Goal: Find specific page/section: Find specific page/section

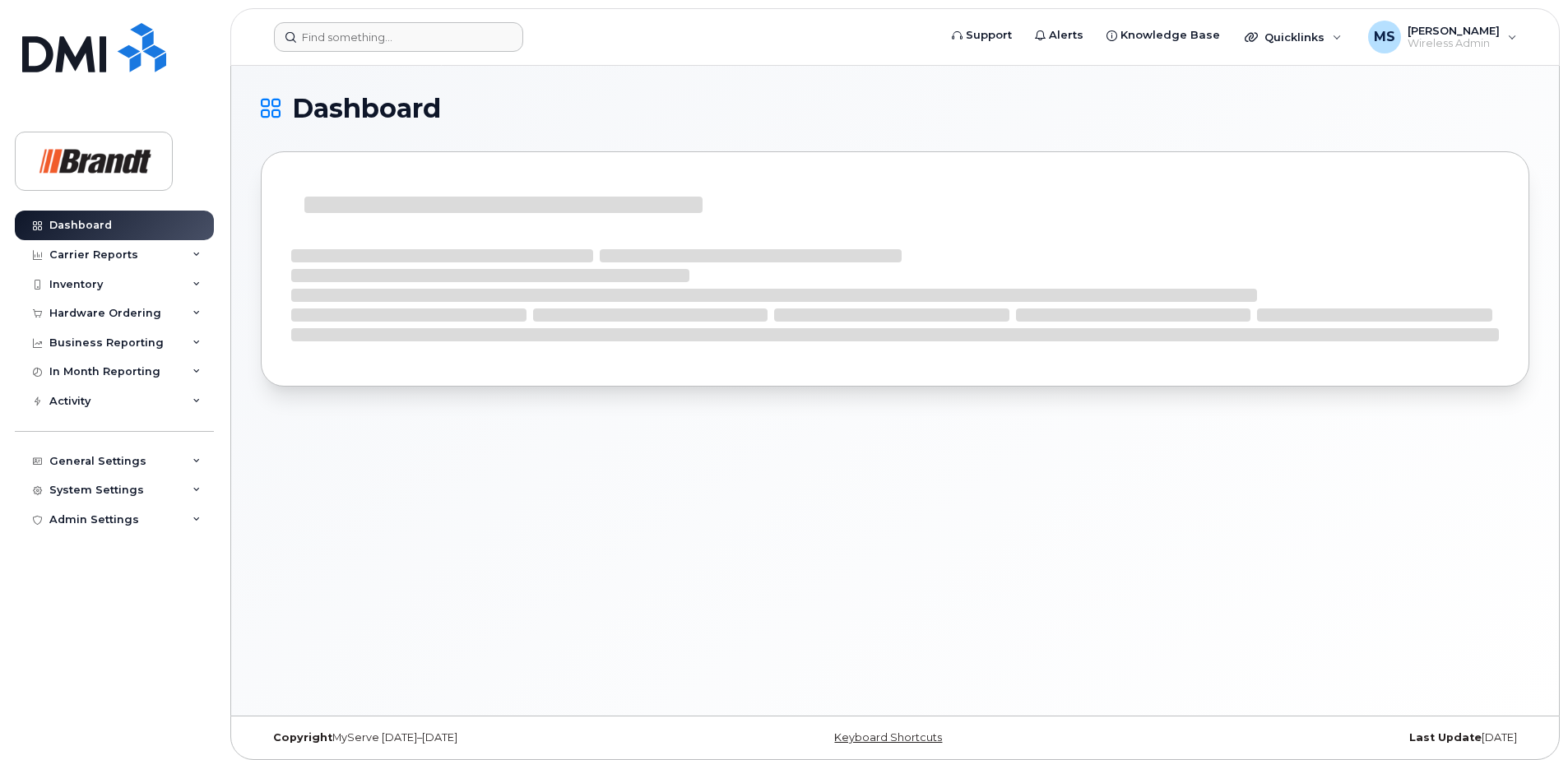
drag, startPoint x: 465, startPoint y: 57, endPoint x: 491, endPoint y: 38, distance: 32.2
click at [465, 56] on header "Support Alerts Knowledge Base Quicklinks Suspend / Cancel Device Change SIM Car…" at bounding box center [895, 37] width 1329 height 58
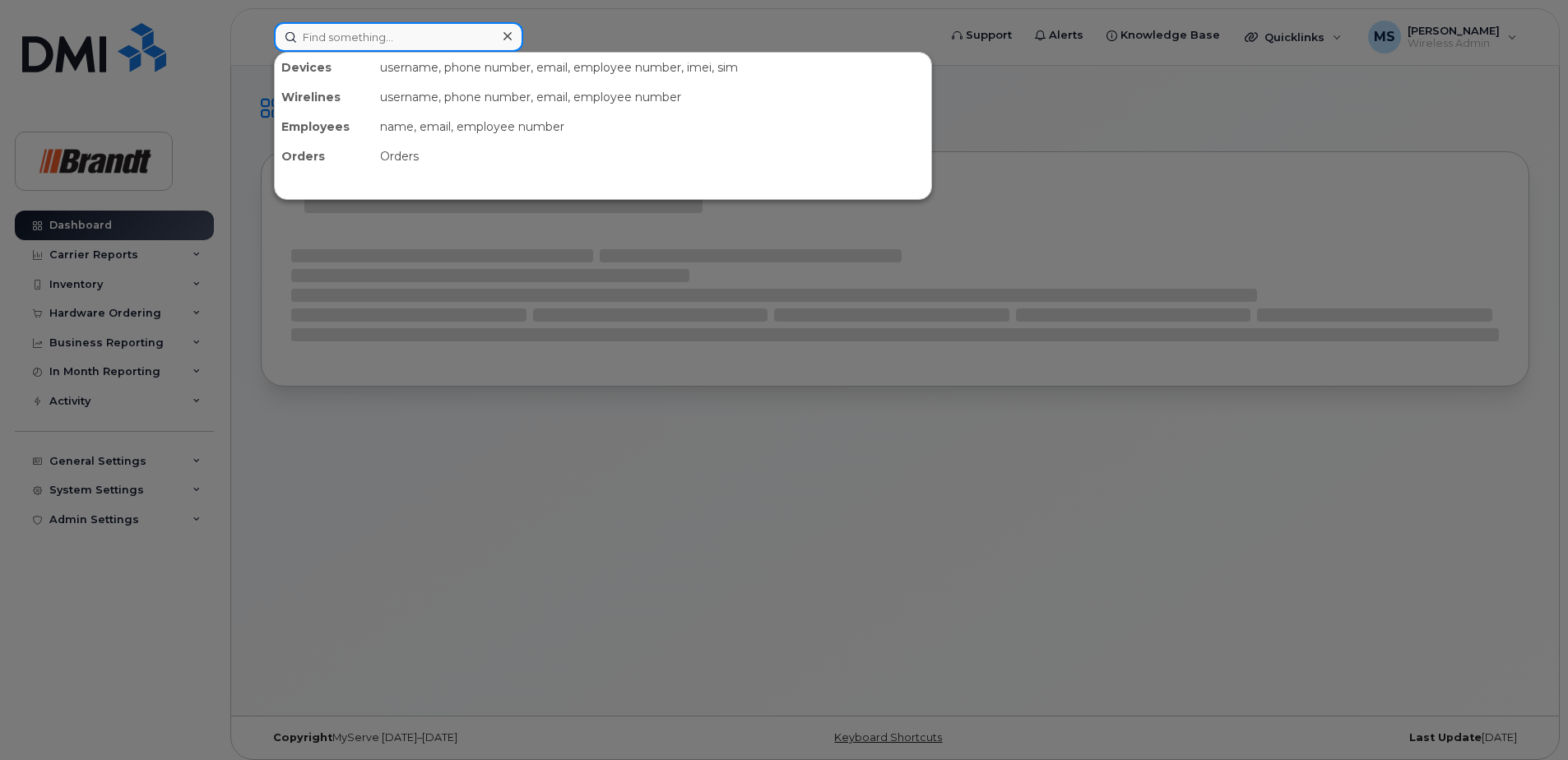
click at [491, 38] on input at bounding box center [399, 37] width 249 height 30
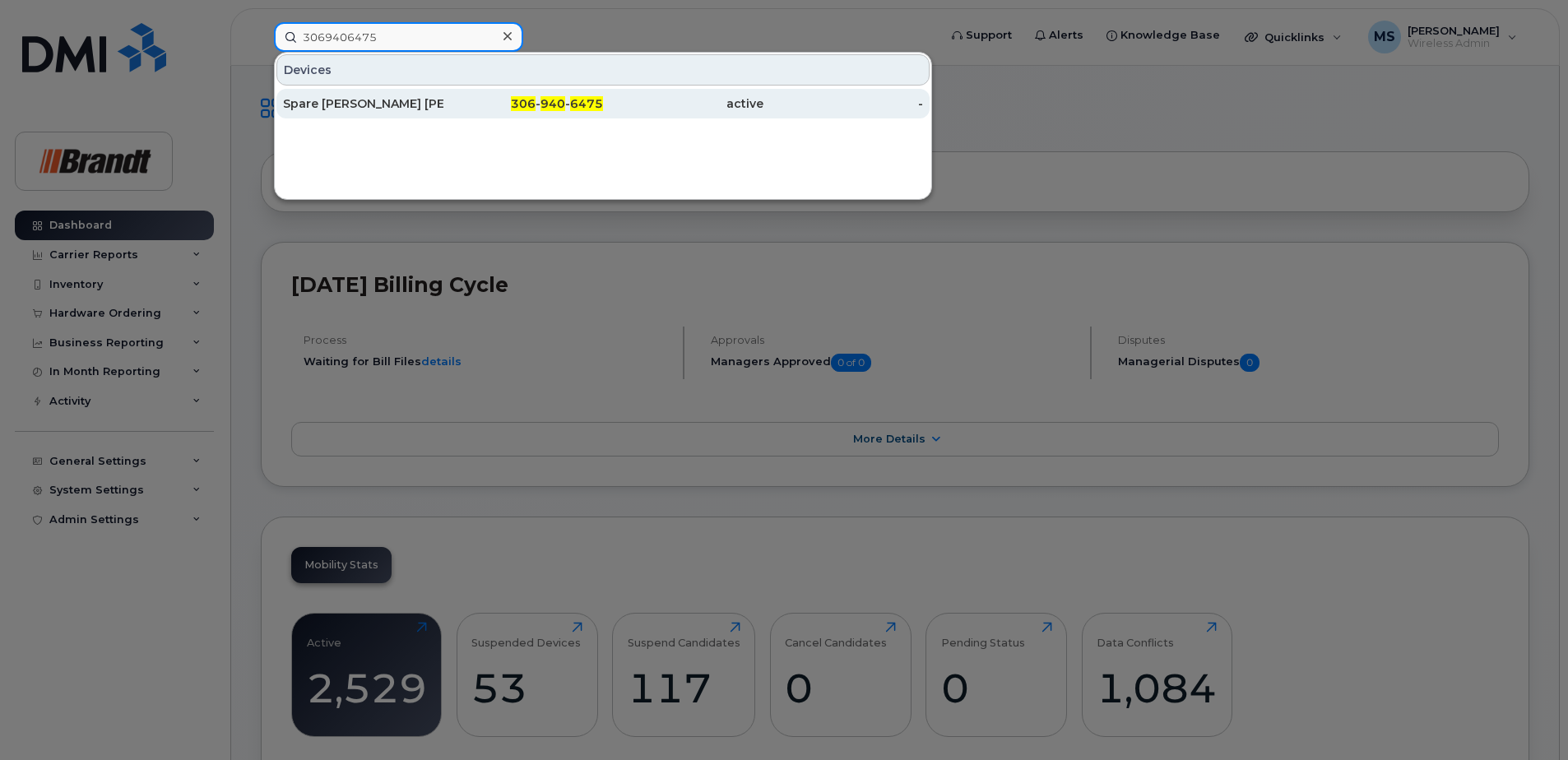
type input "3069406475"
click at [580, 106] on span "6475" at bounding box center [587, 104] width 33 height 14
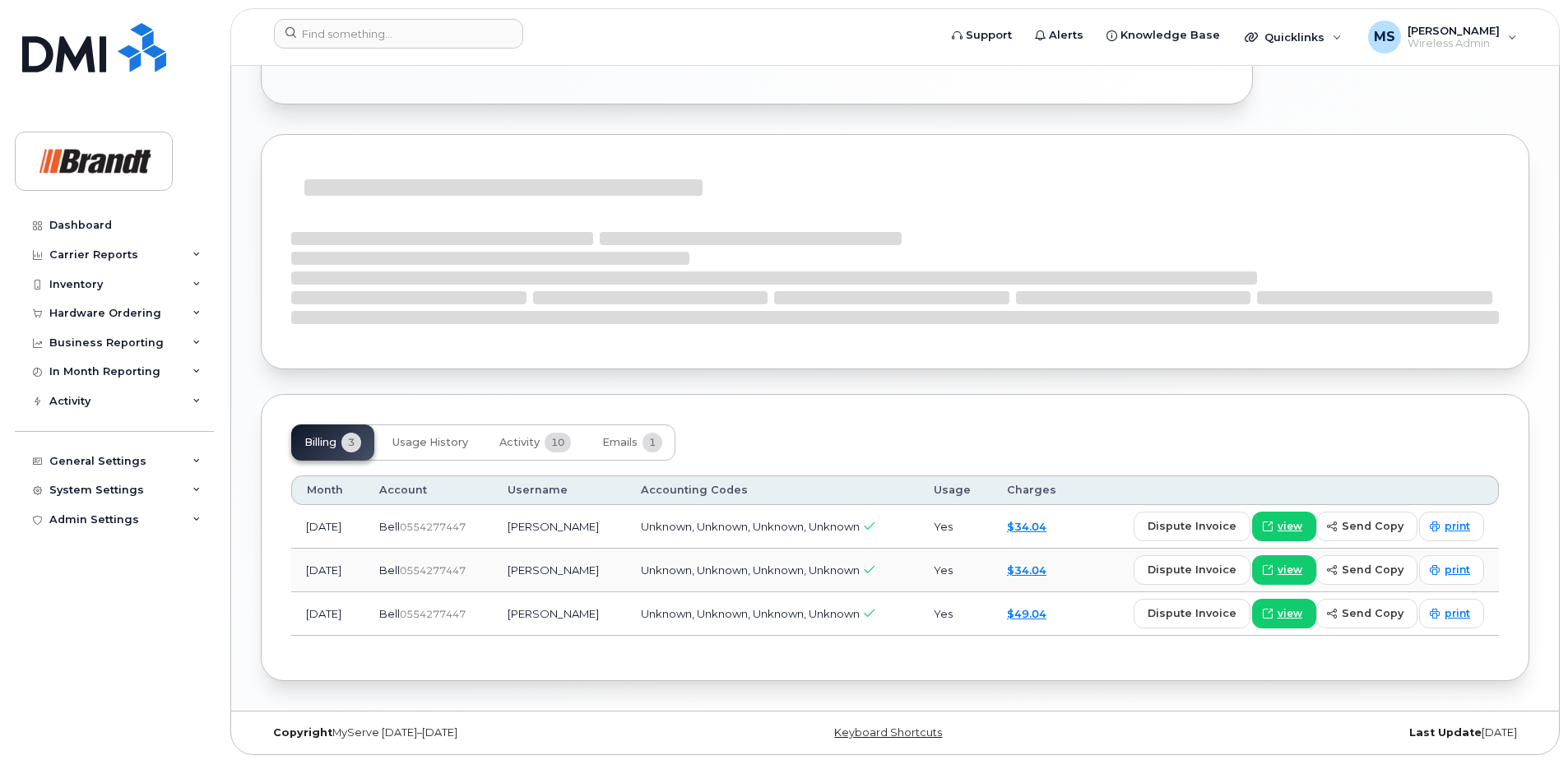
scroll to position [905, 0]
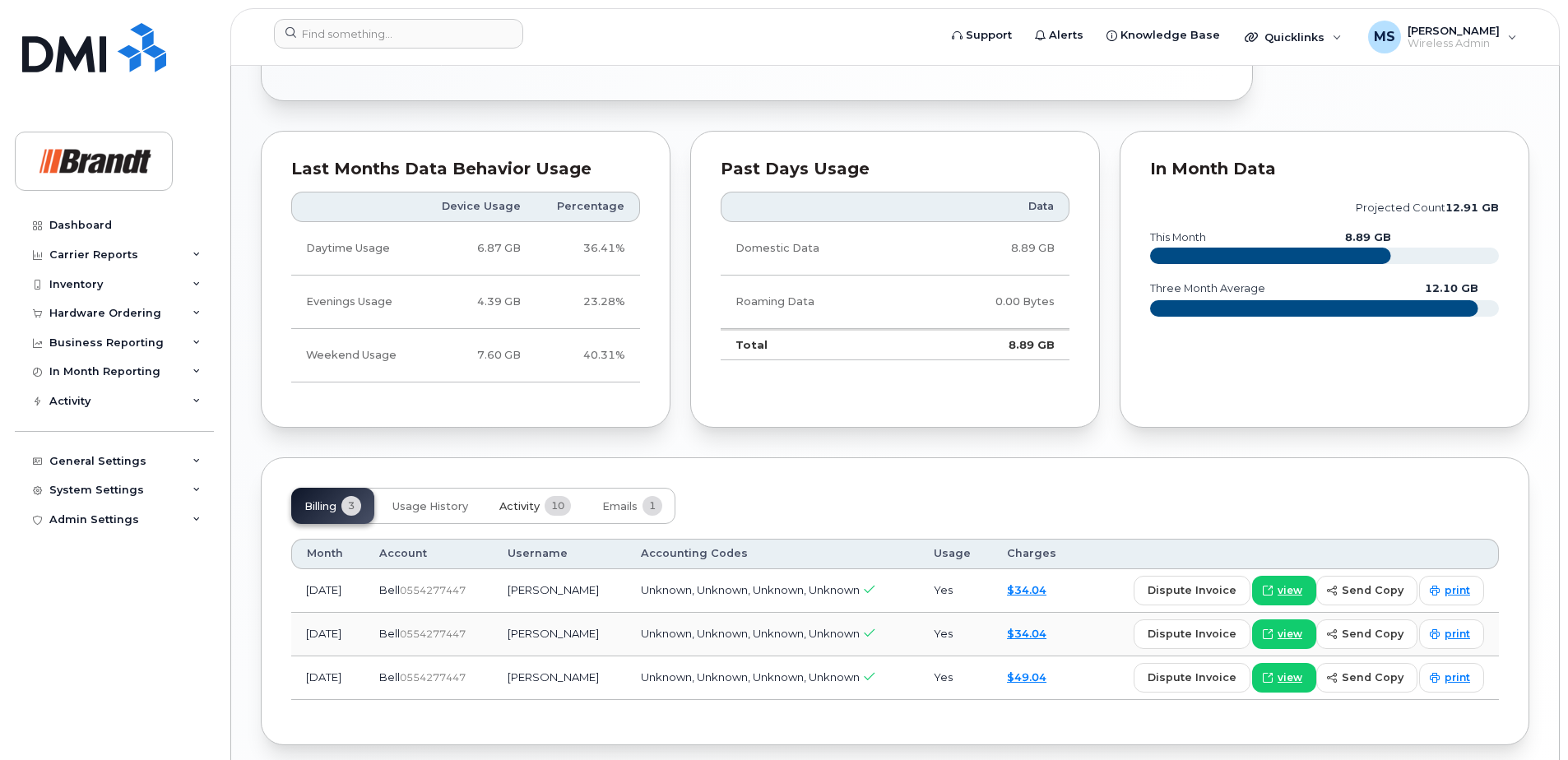
click at [544, 511] on button "Activity 10" at bounding box center [535, 506] width 98 height 36
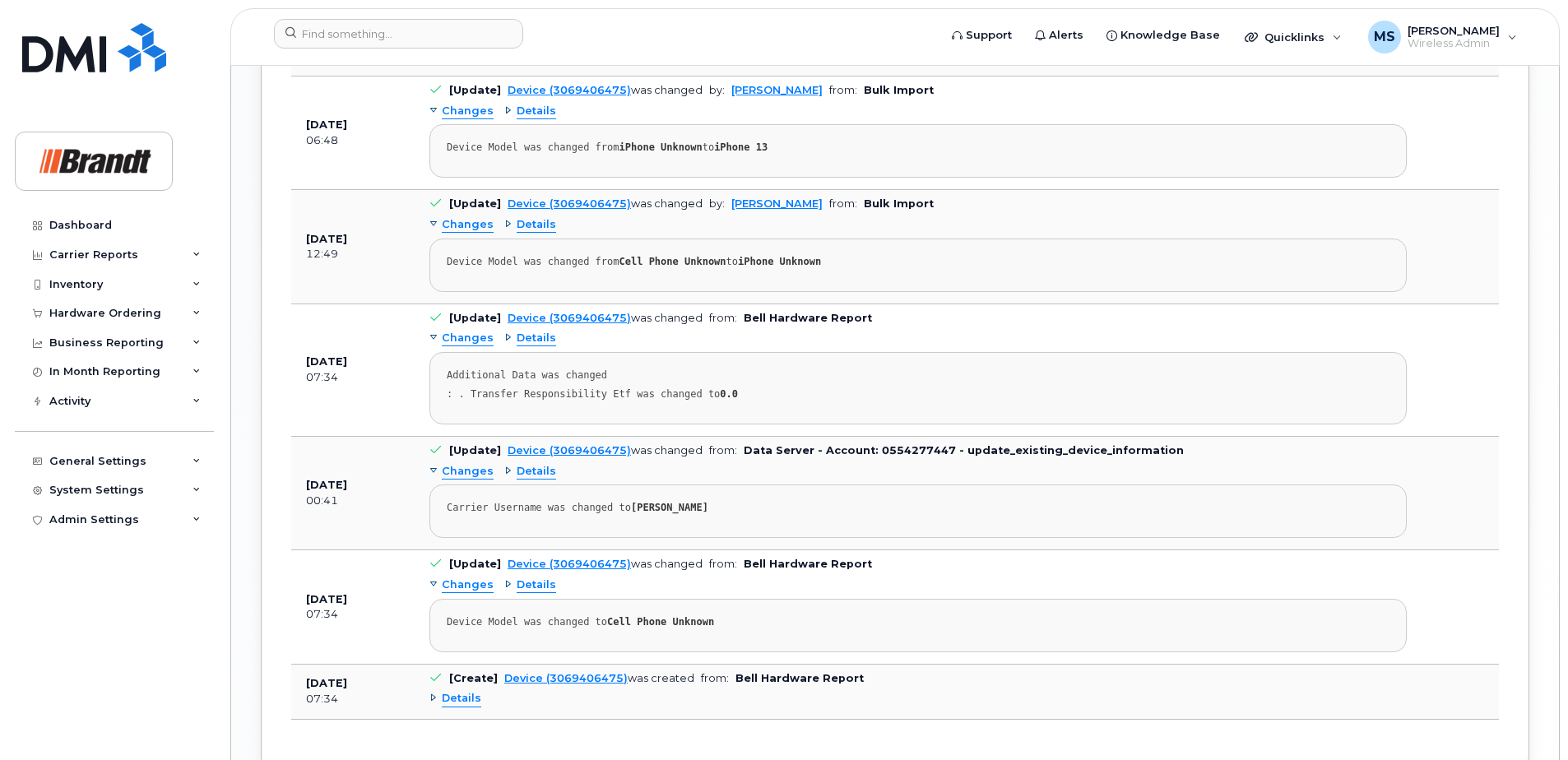
scroll to position [1647, 0]
